Goal: Check status: Check status

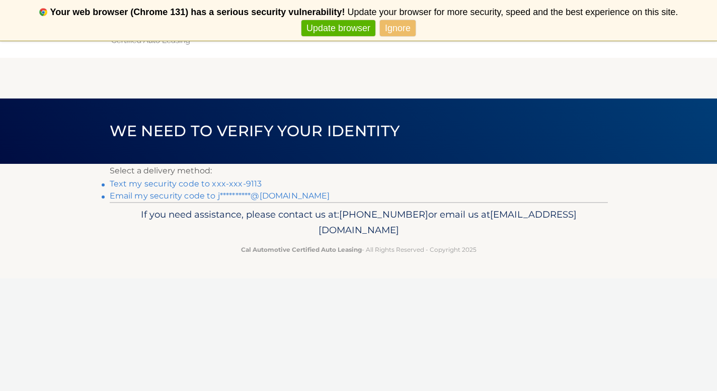
click at [242, 182] on link "Text my security code to xxx-xxx-9113" at bounding box center [186, 184] width 152 height 10
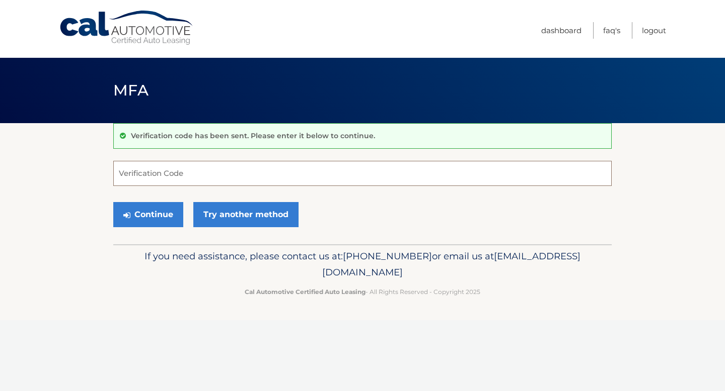
click at [242, 182] on input "Verification Code" at bounding box center [362, 173] width 498 height 25
type input "708002"
click at [113, 202] on button "Continue" at bounding box center [148, 214] width 70 height 25
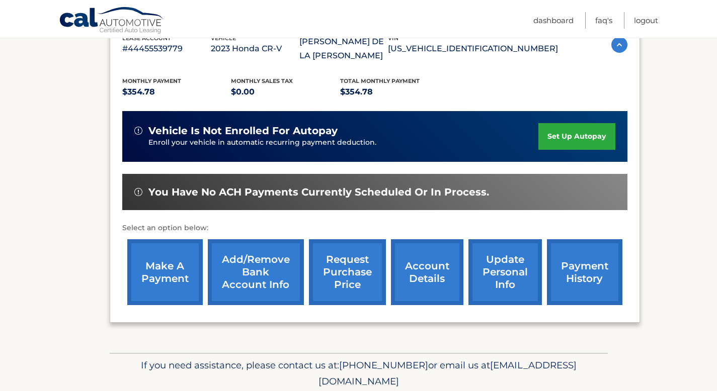
scroll to position [218, 0]
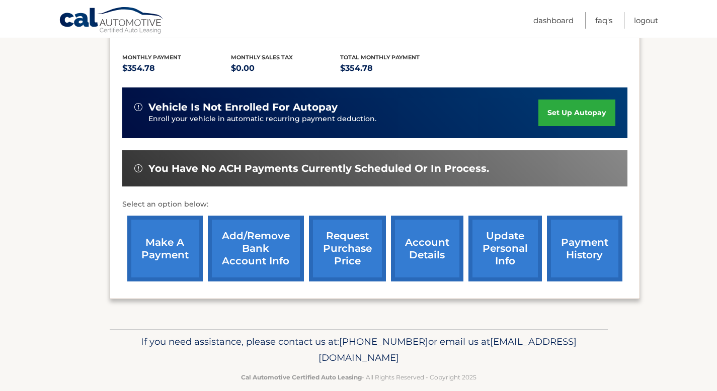
click at [594, 240] on link "payment history" at bounding box center [584, 249] width 75 height 66
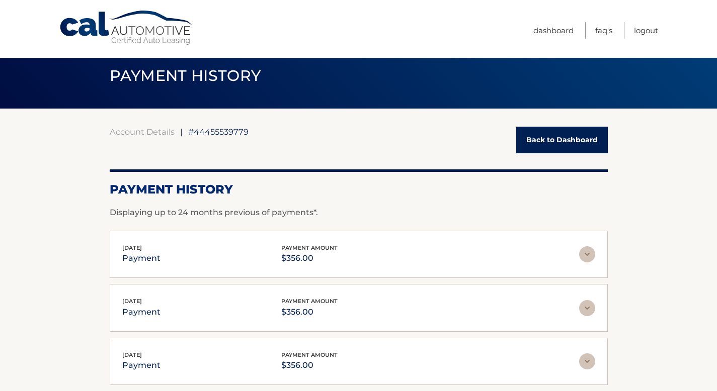
scroll to position [3, 0]
